Goal: Information Seeking & Learning: Learn about a topic

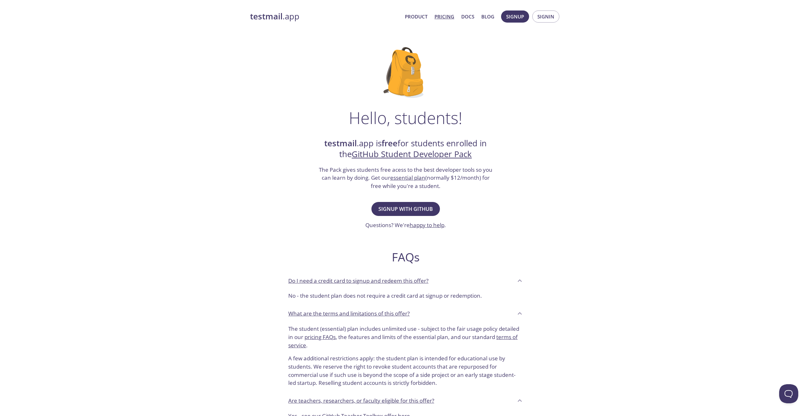
click at [449, 19] on link "Pricing" at bounding box center [444, 16] width 20 height 8
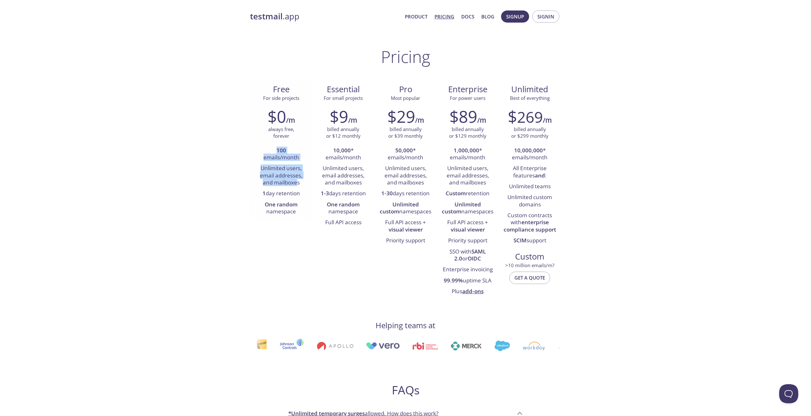
drag, startPoint x: 263, startPoint y: 147, endPoint x: 297, endPoint y: 182, distance: 48.4
click at [297, 182] on ul "100 emails/month Unlimited users, email addresses, and mailboxes 1 day retentio…" at bounding box center [281, 182] width 53 height 72
click at [297, 182] on li "Unlimited users, email addresses, and mailboxes" at bounding box center [281, 175] width 53 height 25
drag, startPoint x: 255, startPoint y: 174, endPoint x: 301, endPoint y: 187, distance: 48.1
click at [301, 187] on li "Unlimited users, email addresses, and mailboxes" at bounding box center [281, 175] width 53 height 25
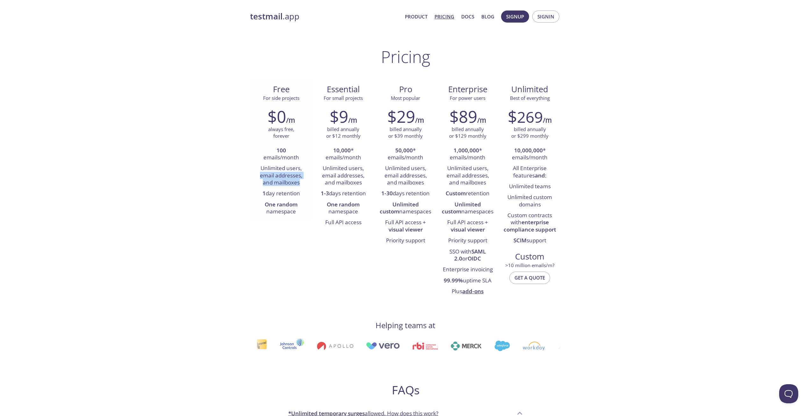
click at [301, 187] on li "Unlimited users, email addresses, and mailboxes" at bounding box center [281, 175] width 53 height 25
drag, startPoint x: 260, startPoint y: 185, endPoint x: 297, endPoint y: 185, distance: 36.6
click at [297, 185] on li "Unlimited users, email addresses, and mailboxes" at bounding box center [281, 175] width 53 height 25
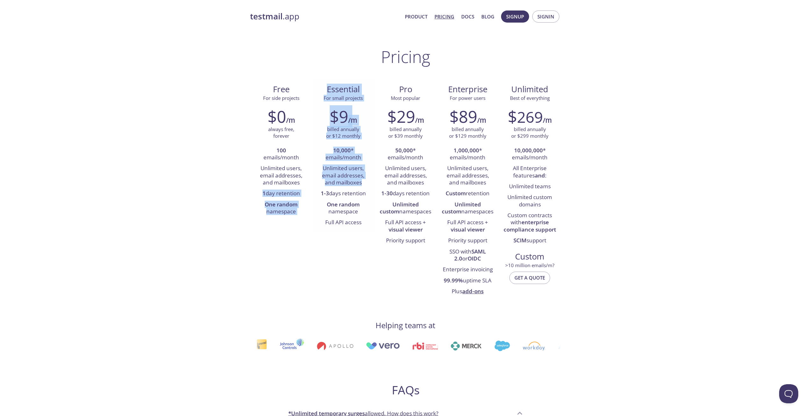
drag, startPoint x: 250, startPoint y: 196, endPoint x: 315, endPoint y: 195, distance: 65.3
click at [315, 195] on div "testmail .app Product Pricing Docs Blog Signup Signin Pricing Free For side pro…" at bounding box center [405, 417] width 326 height 822
click at [297, 205] on strong "One random" at bounding box center [281, 204] width 33 height 7
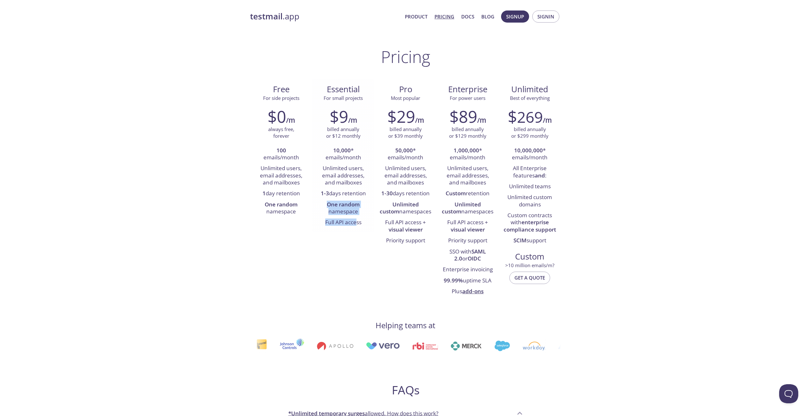
drag, startPoint x: 325, startPoint y: 202, endPoint x: 355, endPoint y: 222, distance: 36.1
click at [355, 222] on ul "10,000 * emails/month Unlimited users, email addresses, and mailboxes 1-3 days …" at bounding box center [343, 187] width 53 height 83
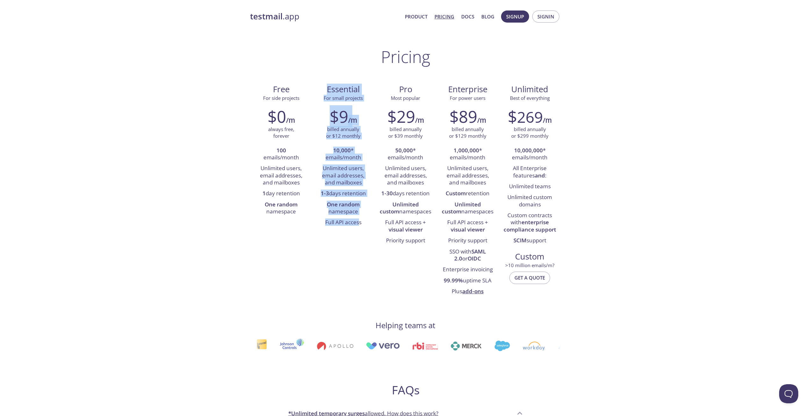
drag, startPoint x: 325, startPoint y: 81, endPoint x: 360, endPoint y: 243, distance: 165.1
click at [360, 243] on div "Free For side projects $0 /m always free, forever 100 emails/month Unlimited us…" at bounding box center [405, 190] width 311 height 223
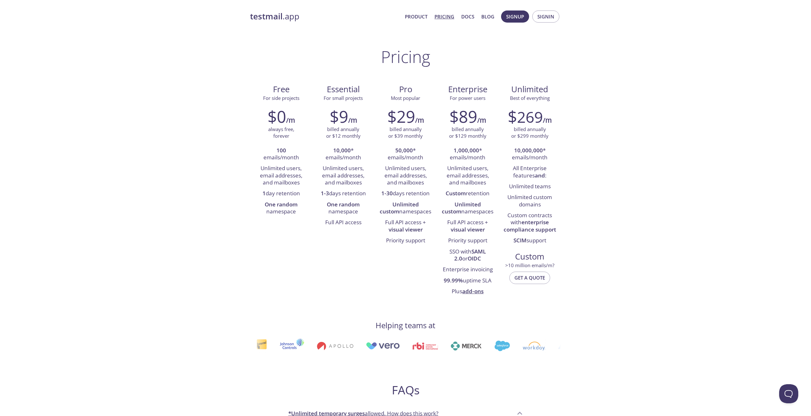
click at [274, 23] on div "testmail .app Product Pricing Docs Blog Signup Signin" at bounding box center [405, 16] width 311 height 20
click at [274, 22] on link "testmail .app" at bounding box center [325, 16] width 150 height 11
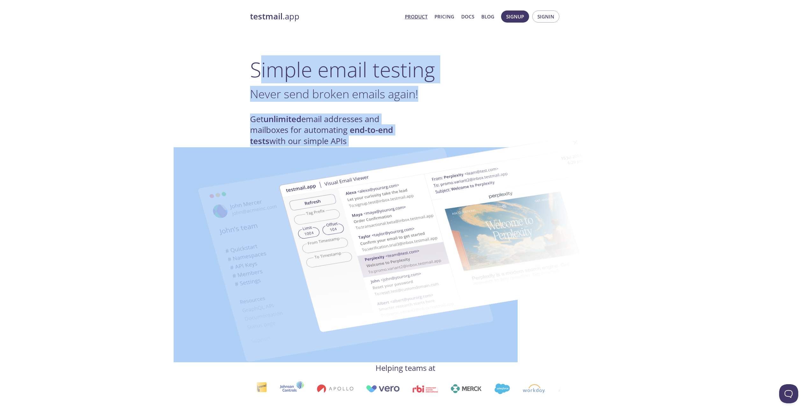
drag, startPoint x: 257, startPoint y: 72, endPoint x: 393, endPoint y: 135, distance: 150.4
click at [376, 136] on img at bounding box center [451, 235] width 344 height 216
click at [307, 116] on h4 "Get unlimited email addresses and mailboxes for automating end-to-end tests wit…" at bounding box center [327, 130] width 155 height 33
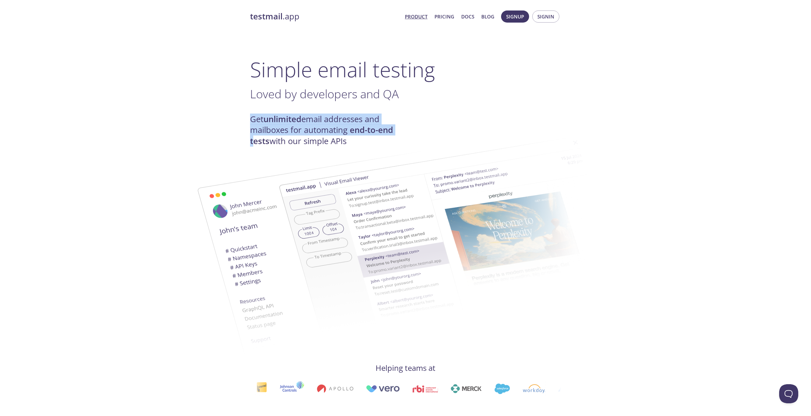
drag, startPoint x: 241, startPoint y: 122, endPoint x: 255, endPoint y: 140, distance: 23.0
click at [255, 140] on strong "end-to-end tests" at bounding box center [321, 136] width 143 height 22
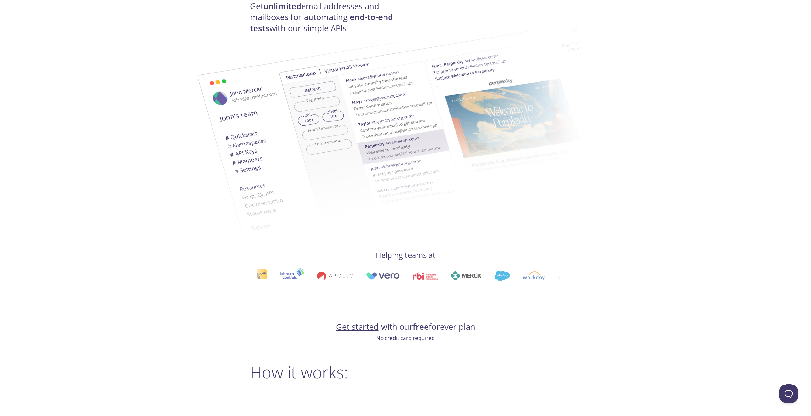
scroll to position [507, 0]
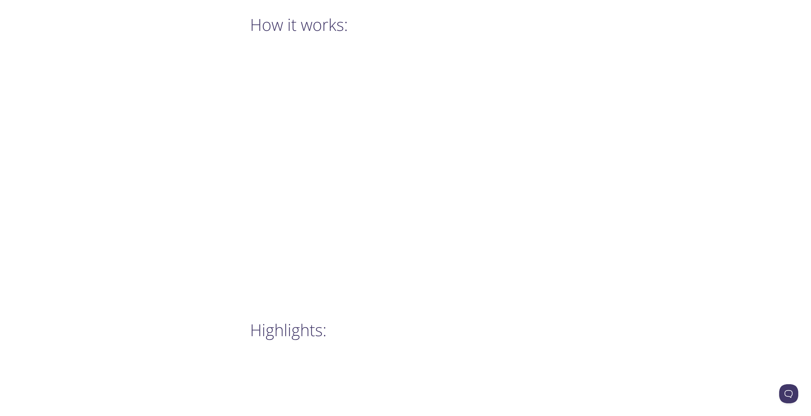
drag, startPoint x: 279, startPoint y: 107, endPoint x: 274, endPoint y: 191, distance: 83.9
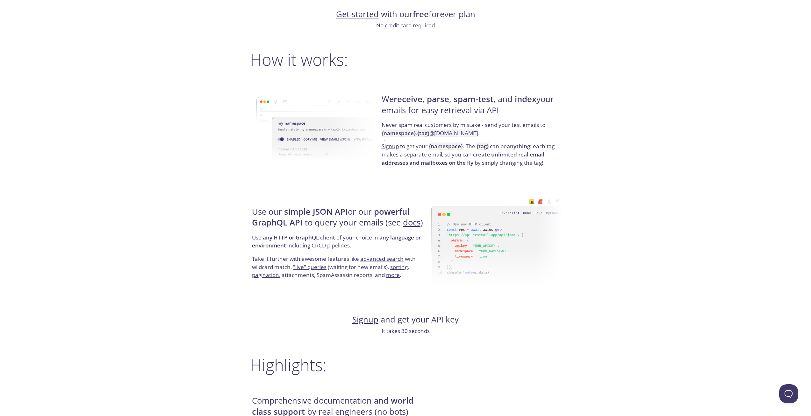
scroll to position [306, 0]
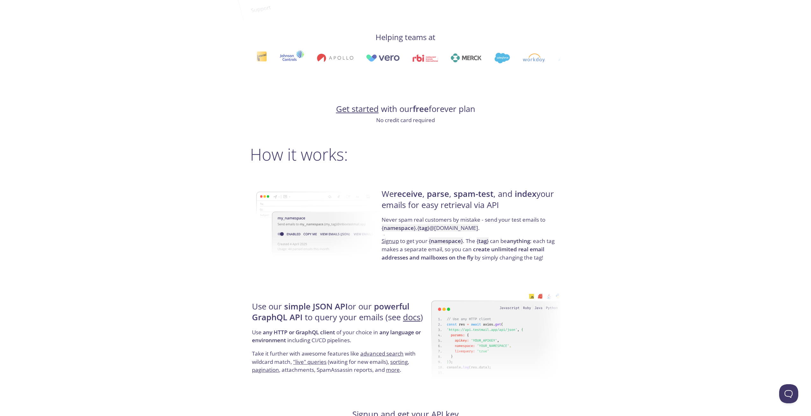
drag, startPoint x: 269, startPoint y: 223, endPoint x: 263, endPoint y: 161, distance: 62.1
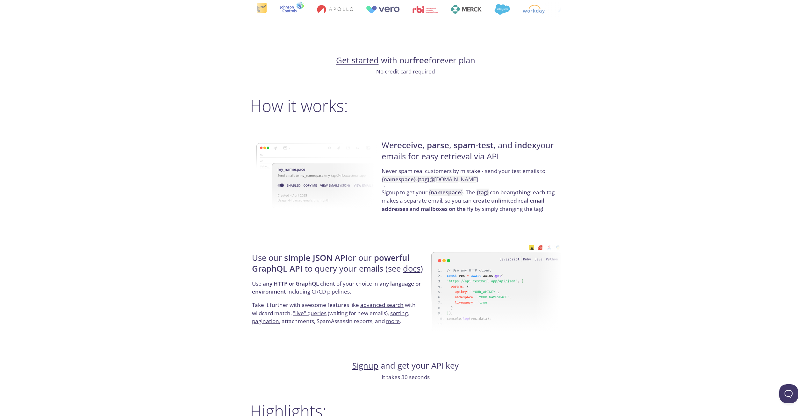
drag, startPoint x: 422, startPoint y: 195, endPoint x: 415, endPoint y: 218, distance: 24.4
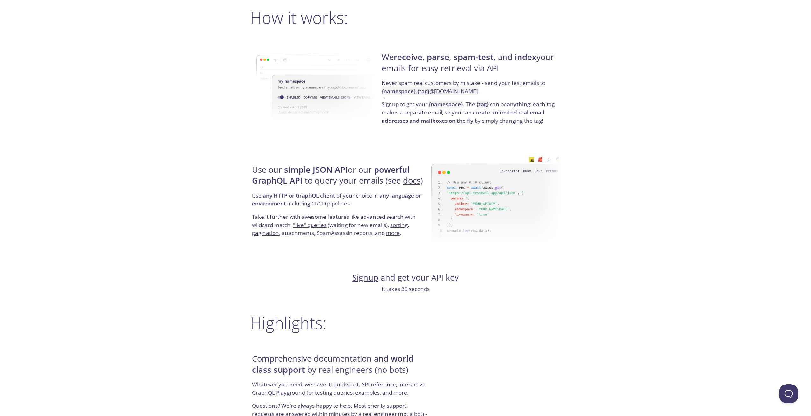
drag, startPoint x: 412, startPoint y: 181, endPoint x: 400, endPoint y: 213, distance: 34.8
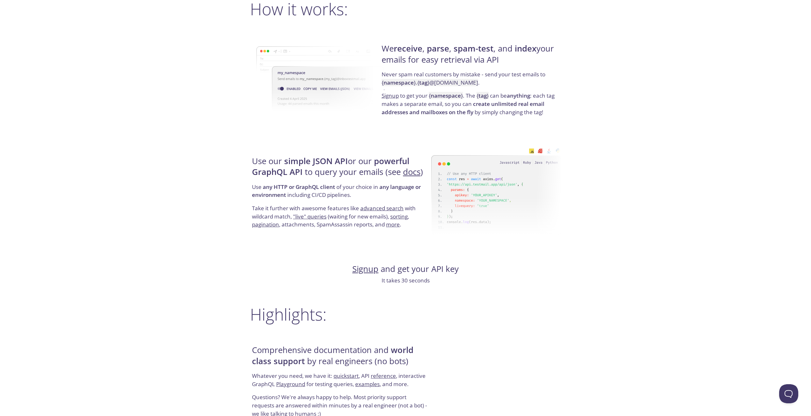
click at [308, 216] on link ""live" queries" at bounding box center [309, 216] width 33 height 7
